Goal: Communication & Community: Ask a question

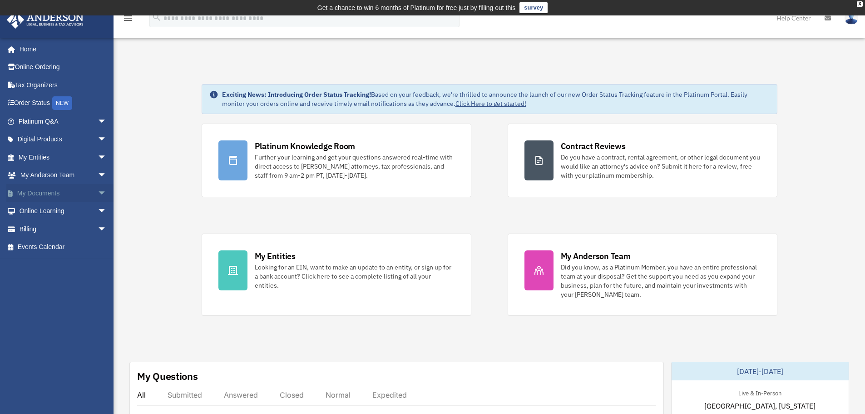
click at [53, 193] on link "My Documents arrow_drop_down" at bounding box center [63, 193] width 114 height 18
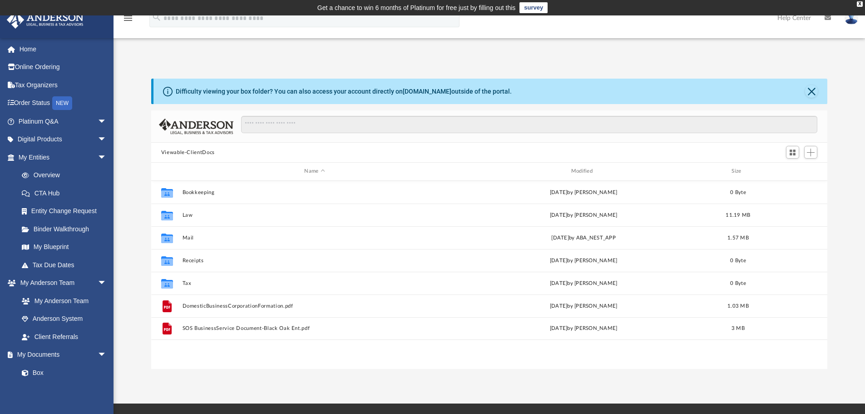
scroll to position [200, 670]
click at [40, 156] on link "My Entities arrow_drop_down" at bounding box center [63, 157] width 114 height 18
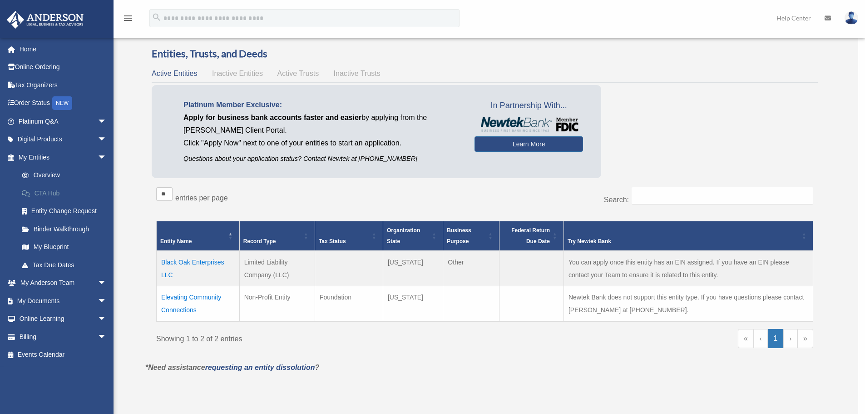
scroll to position [45, 0]
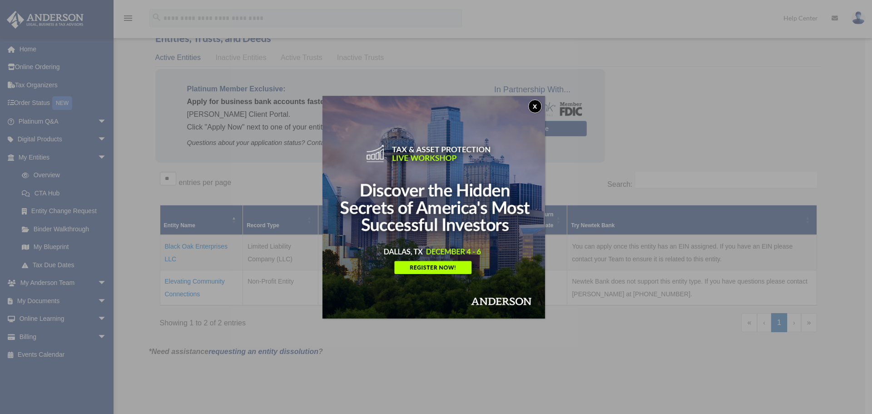
click at [536, 106] on button "x" at bounding box center [535, 106] width 14 height 14
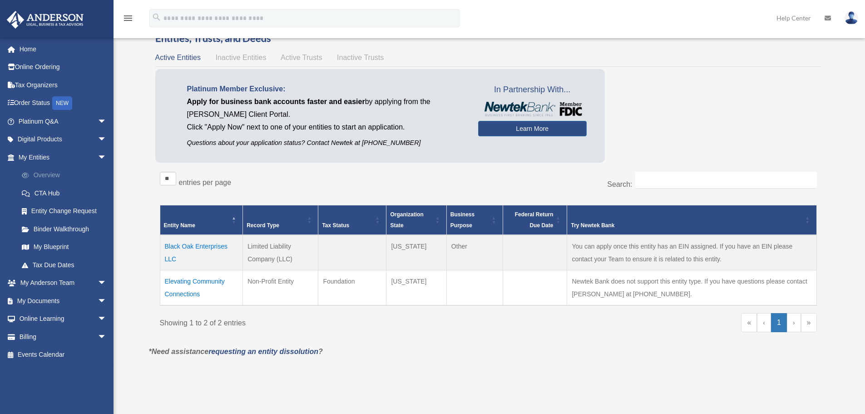
click at [36, 175] on link "Overview" at bounding box center [67, 175] width 108 height 18
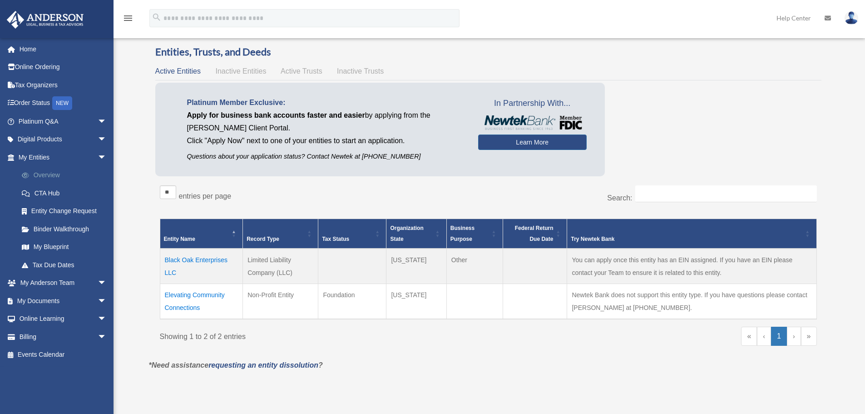
scroll to position [45, 0]
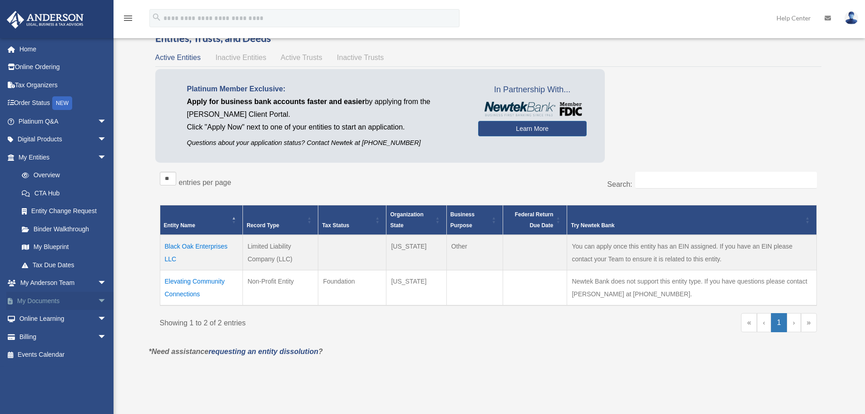
click at [52, 298] on link "My Documents arrow_drop_down" at bounding box center [63, 301] width 114 height 18
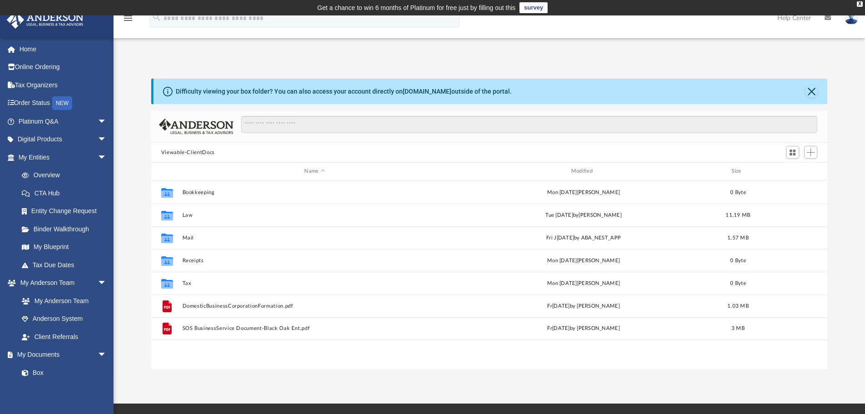
scroll to position [200, 670]
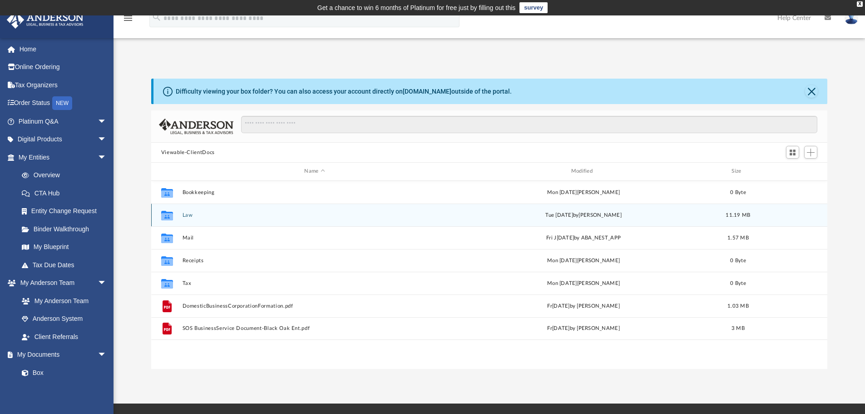
click at [586, 216] on div "Tue Jul 30 2024 by Krysta Lacey" at bounding box center [583, 215] width 265 height 8
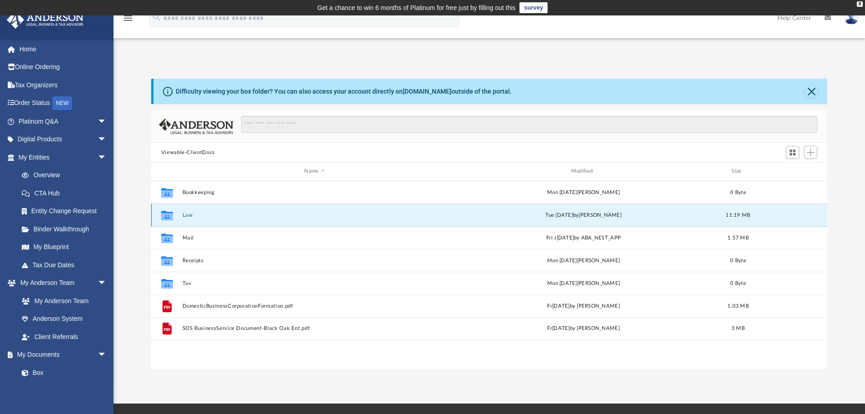
click at [187, 215] on button "Law" at bounding box center [314, 215] width 265 height 6
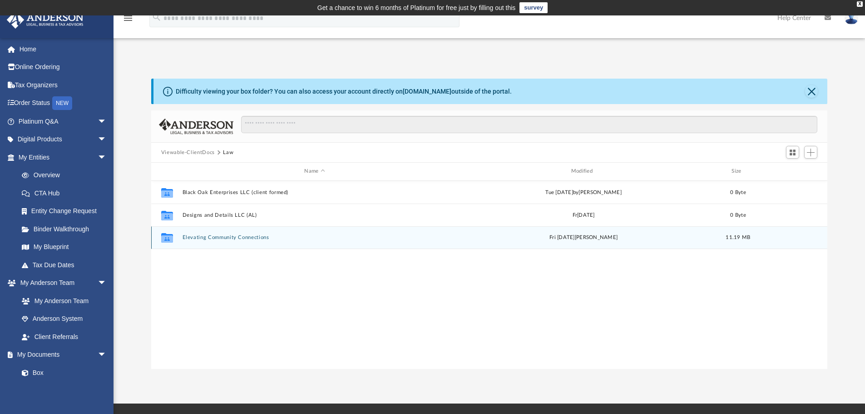
click at [218, 235] on button "Elevating Community Connections" at bounding box center [314, 237] width 265 height 6
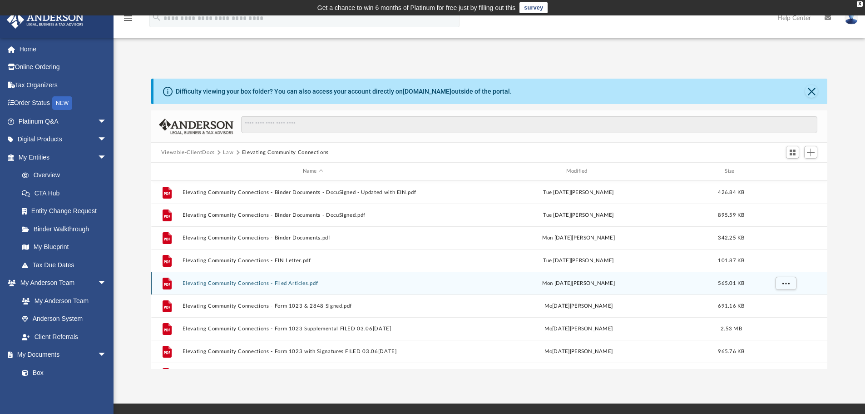
click at [209, 280] on button "Elevating Community Connections - Filed Articles.pdf" at bounding box center [313, 283] width 262 height 6
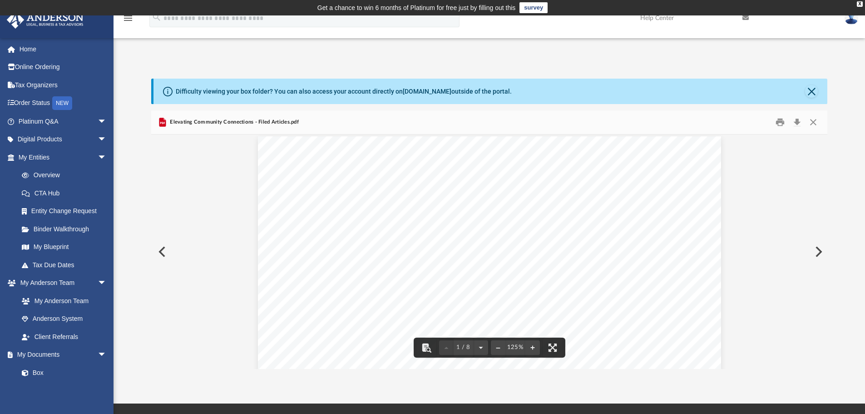
scroll to position [0, 0]
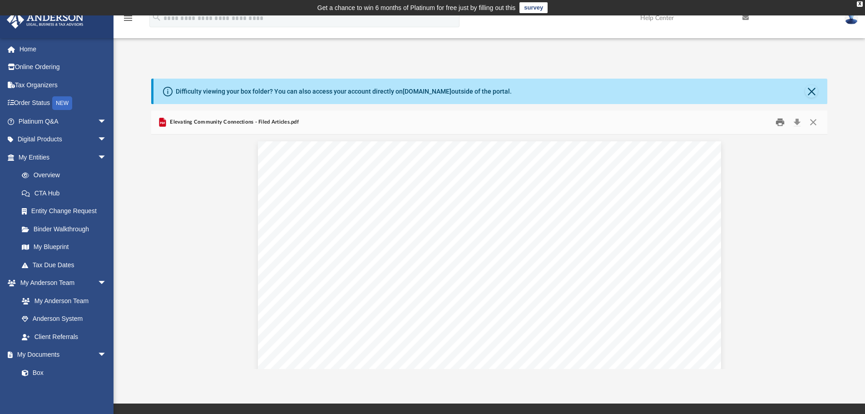
click at [780, 120] on button "Print" at bounding box center [780, 122] width 18 height 14
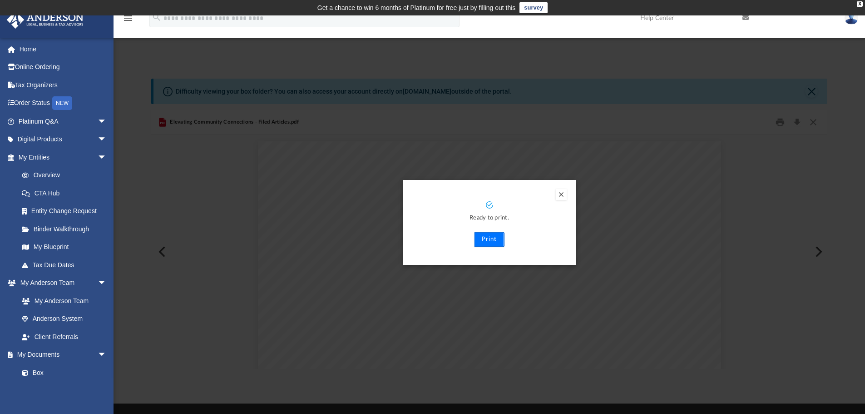
click at [488, 237] on button "Print" at bounding box center [489, 239] width 30 height 15
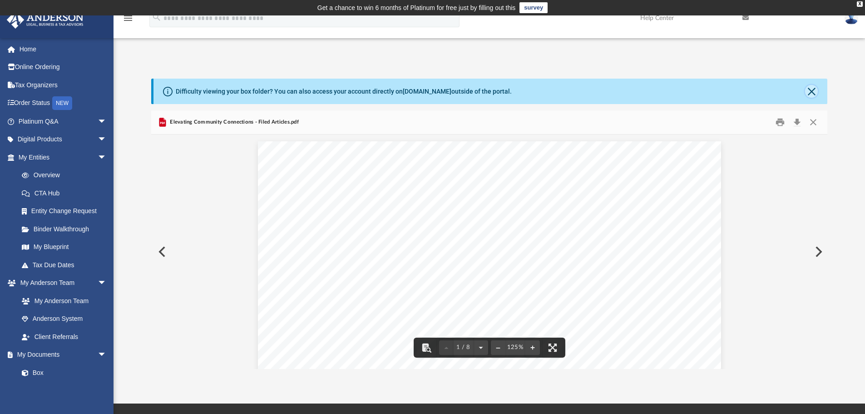
click at [811, 89] on button "Close" at bounding box center [811, 91] width 13 height 13
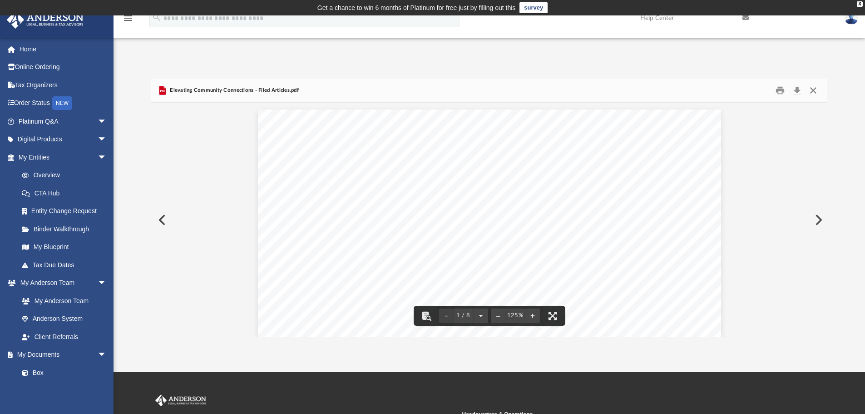
click at [812, 89] on button "Close" at bounding box center [813, 91] width 16 height 14
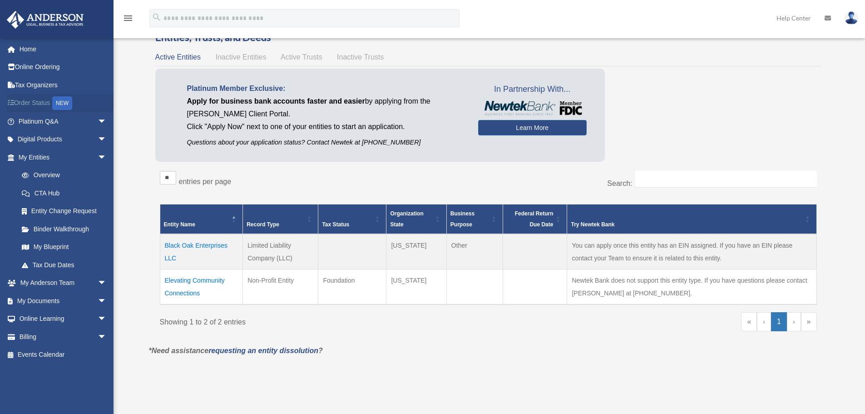
scroll to position [45, 0]
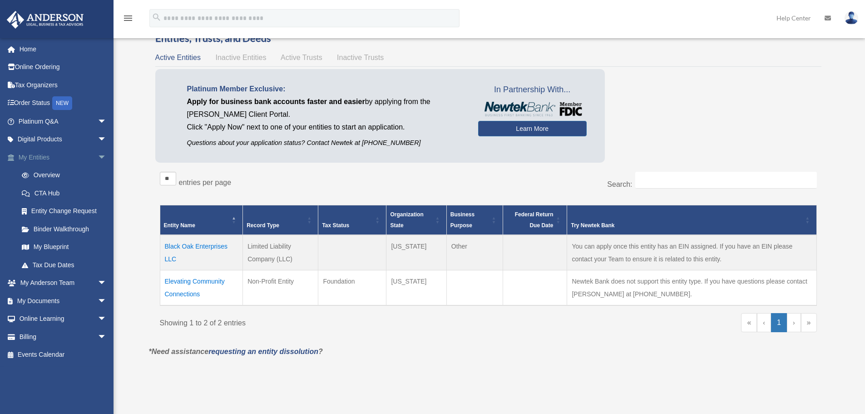
click at [42, 158] on link "My Entities arrow_drop_down" at bounding box center [63, 157] width 114 height 18
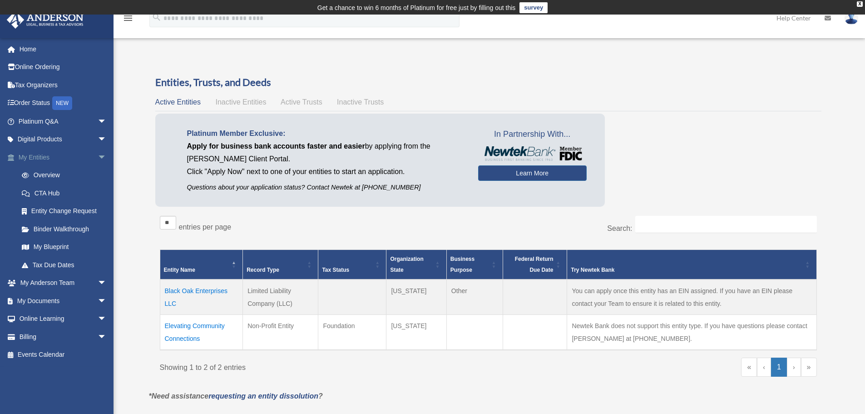
click at [98, 159] on span "arrow_drop_down" at bounding box center [107, 157] width 18 height 19
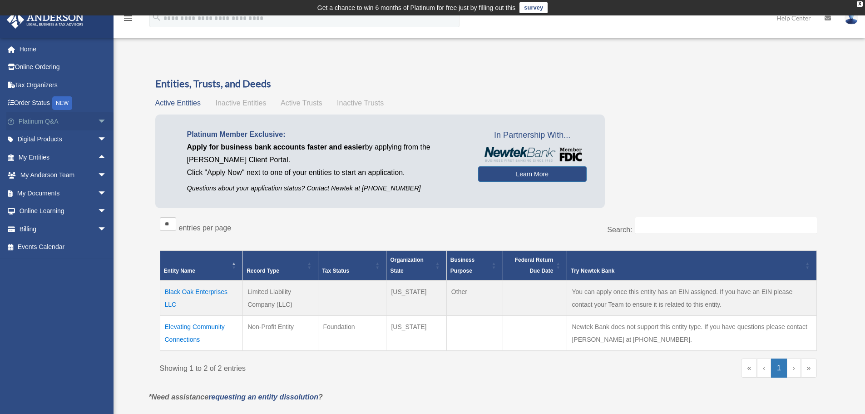
click at [53, 122] on link "Platinum Q&A arrow_drop_down" at bounding box center [63, 121] width 114 height 18
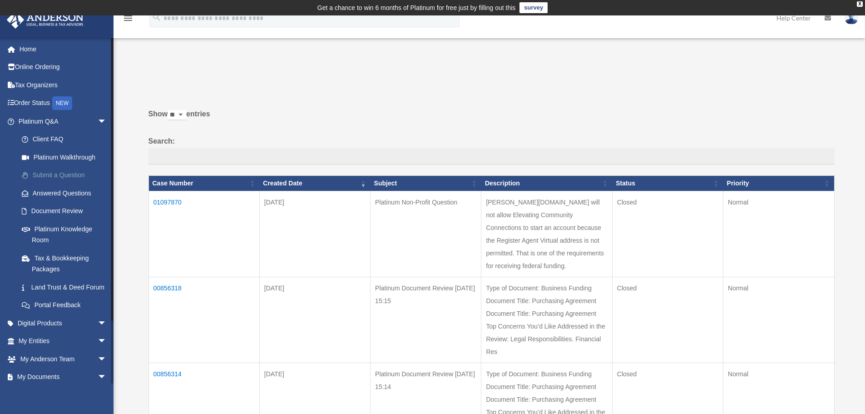
click at [77, 174] on link "Submit a Question" at bounding box center [67, 175] width 108 height 18
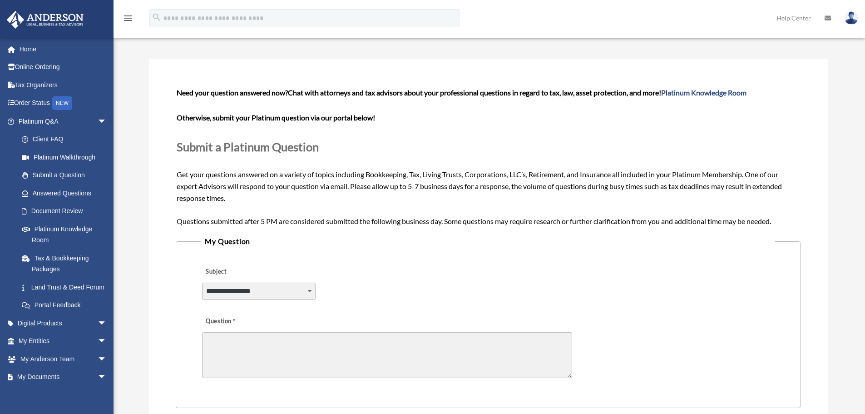
scroll to position [91, 0]
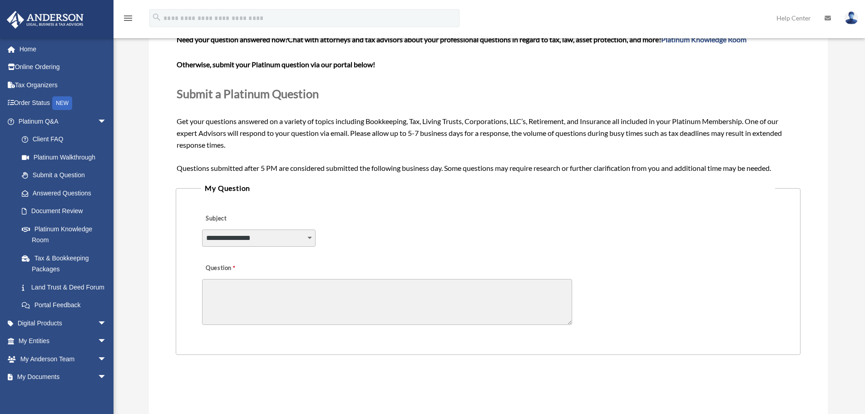
click at [278, 239] on select "**********" at bounding box center [259, 237] width 114 height 17
select select "******"
click at [202, 229] on select "**********" at bounding box center [259, 237] width 114 height 17
click at [276, 290] on textarea "Question" at bounding box center [387, 302] width 370 height 46
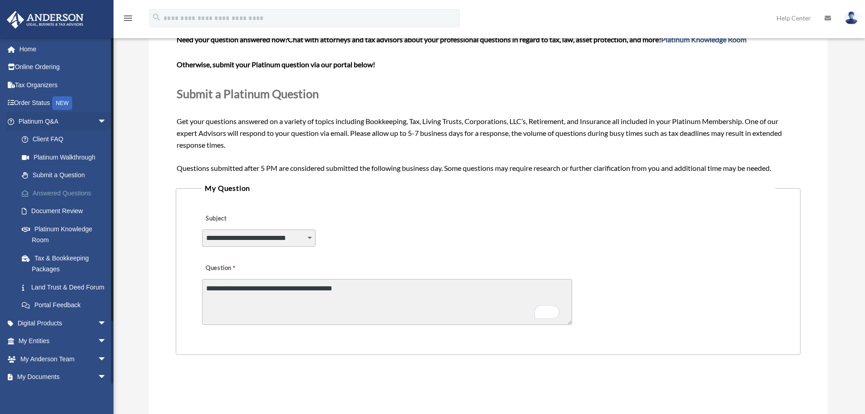
type textarea "**********"
click at [79, 193] on link "Answered Questions" at bounding box center [67, 193] width 108 height 18
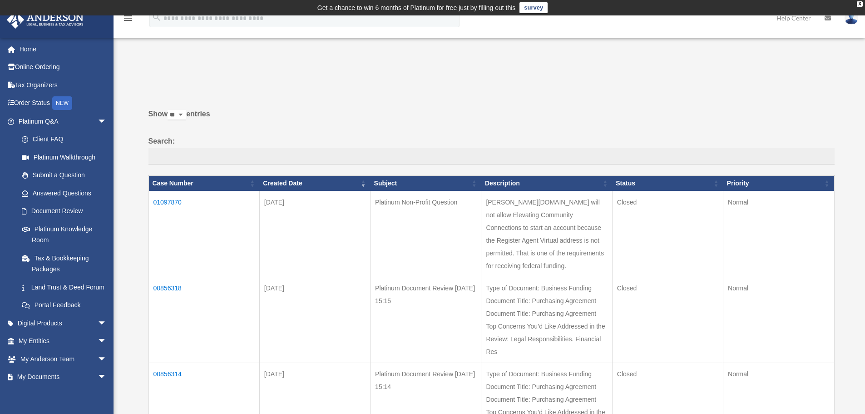
click at [172, 202] on td "01097870" at bounding box center [204, 234] width 111 height 86
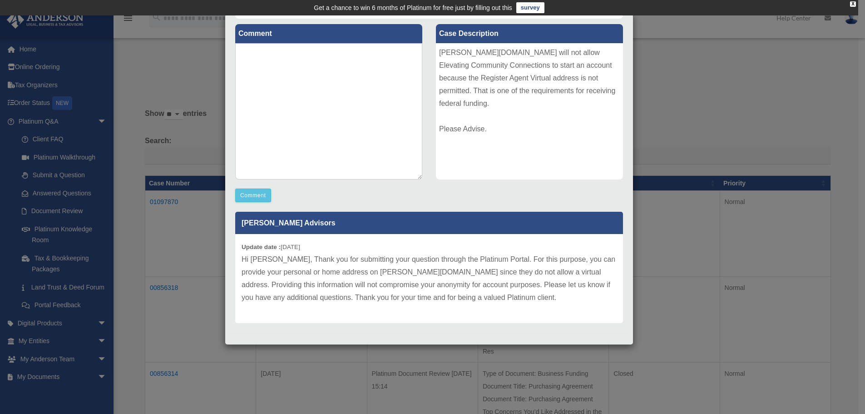
scroll to position [108, 0]
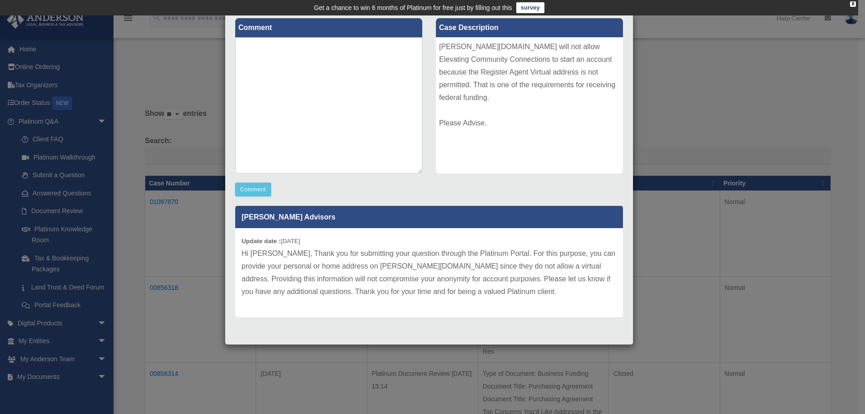
click at [567, 168] on div "[PERSON_NAME][DOMAIN_NAME] will not allow Elevating Community Connections to st…" at bounding box center [529, 105] width 187 height 136
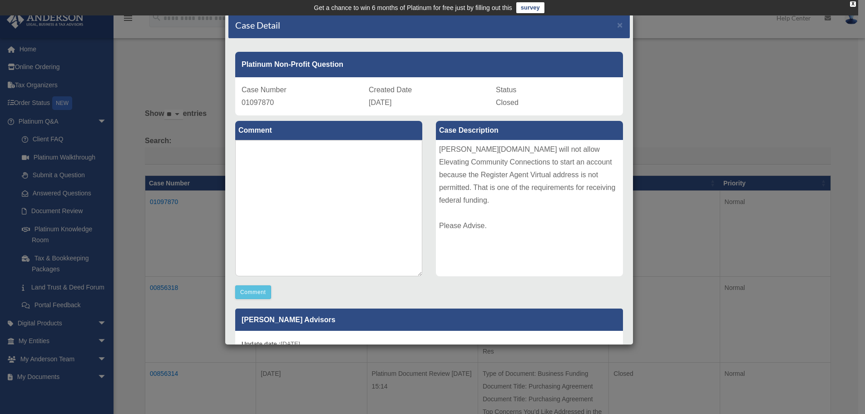
scroll to position [0, 0]
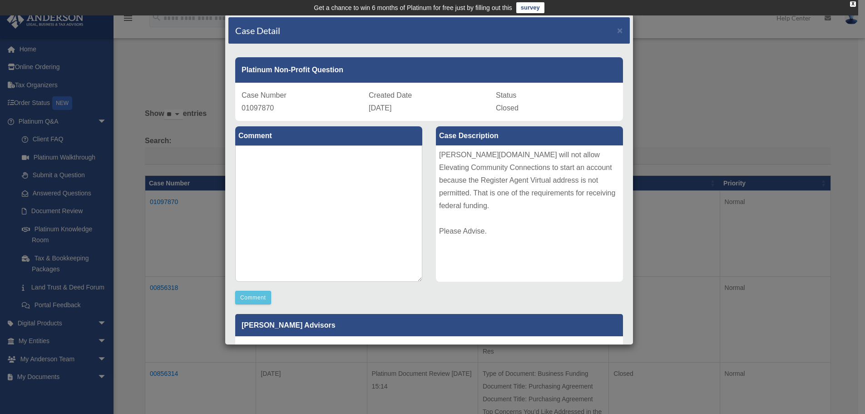
click at [593, 71] on div "Platinum Non-Profit Question" at bounding box center [429, 69] width 388 height 25
click at [715, 84] on div "Case Detail × Platinum Non-Profit Question Case Number 01097870 Created Date [D…" at bounding box center [432, 207] width 865 height 414
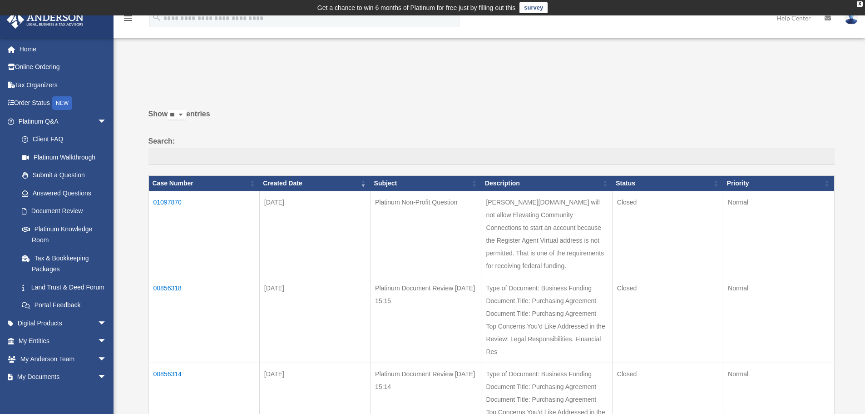
click at [550, 122] on label "Show ** ** ** *** entries" at bounding box center [492, 119] width 686 height 22
click at [186, 120] on select "** ** ** ***" at bounding box center [177, 115] width 19 height 10
